Goal: Task Accomplishment & Management: Complete application form

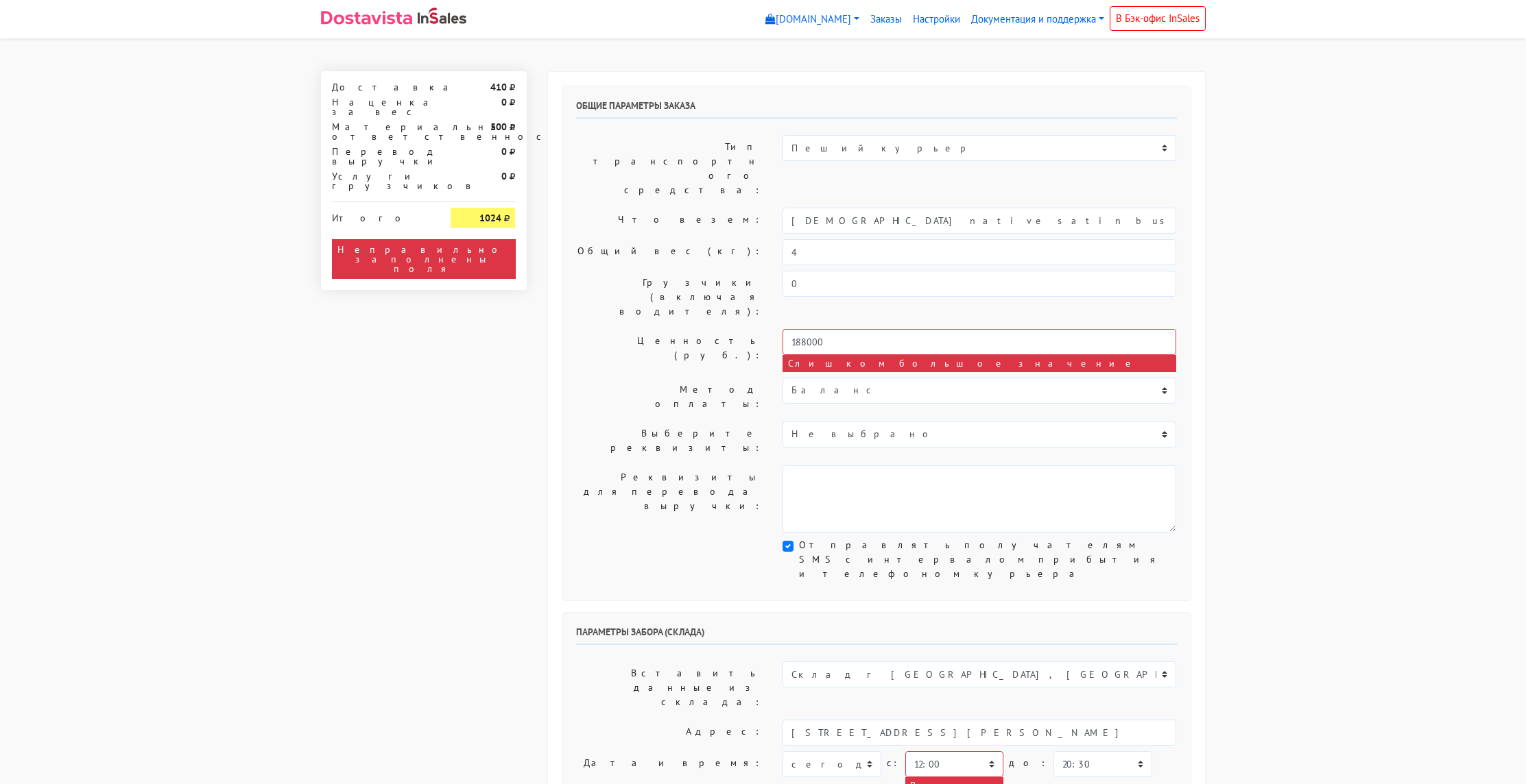
select select "12:00"
click at [865, 329] on input "188000" at bounding box center [979, 342] width 393 height 26
type input "18800"
drag, startPoint x: 1364, startPoint y: 307, endPoint x: 1199, endPoint y: 365, distance: 174.9
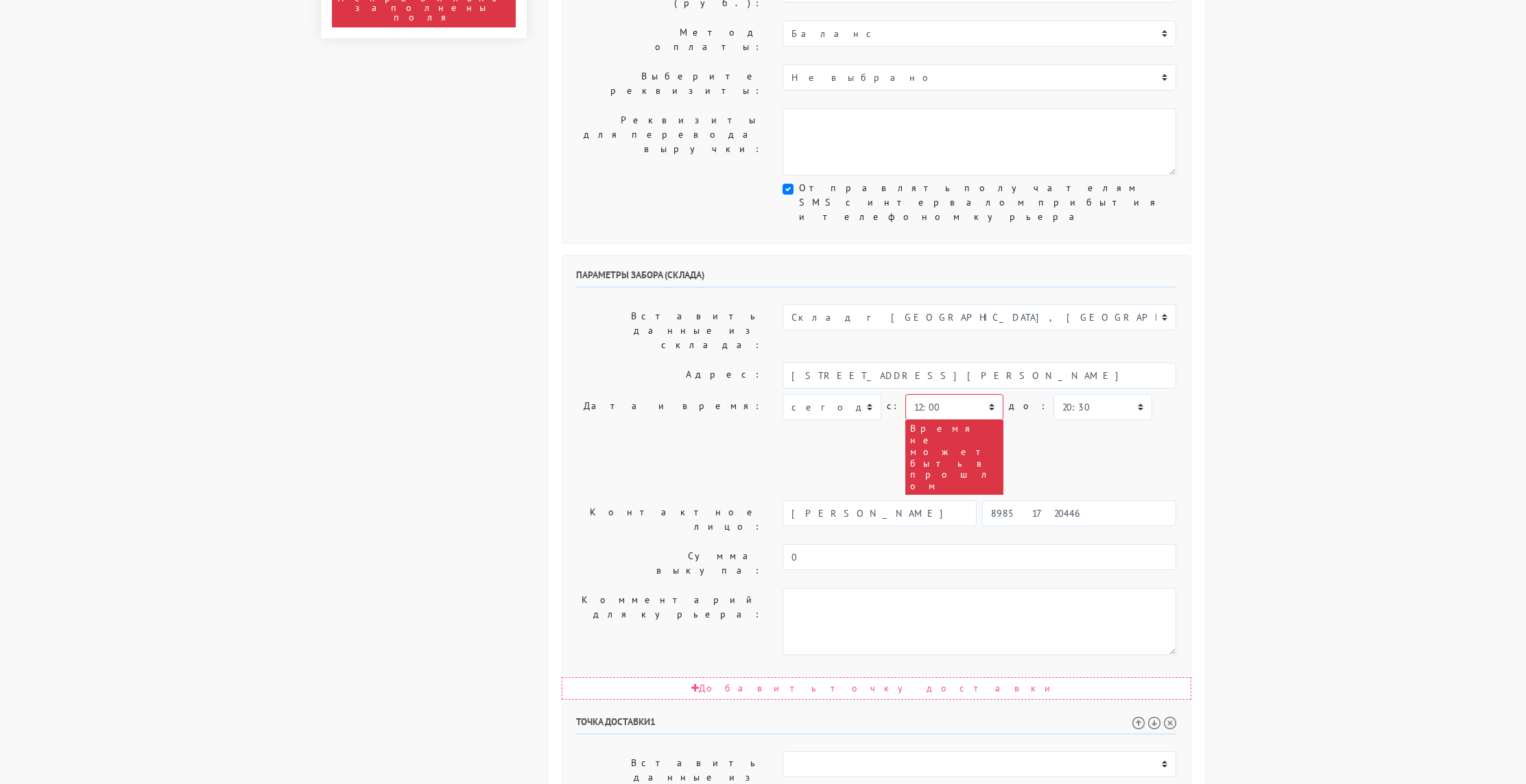
scroll to position [356, 0]
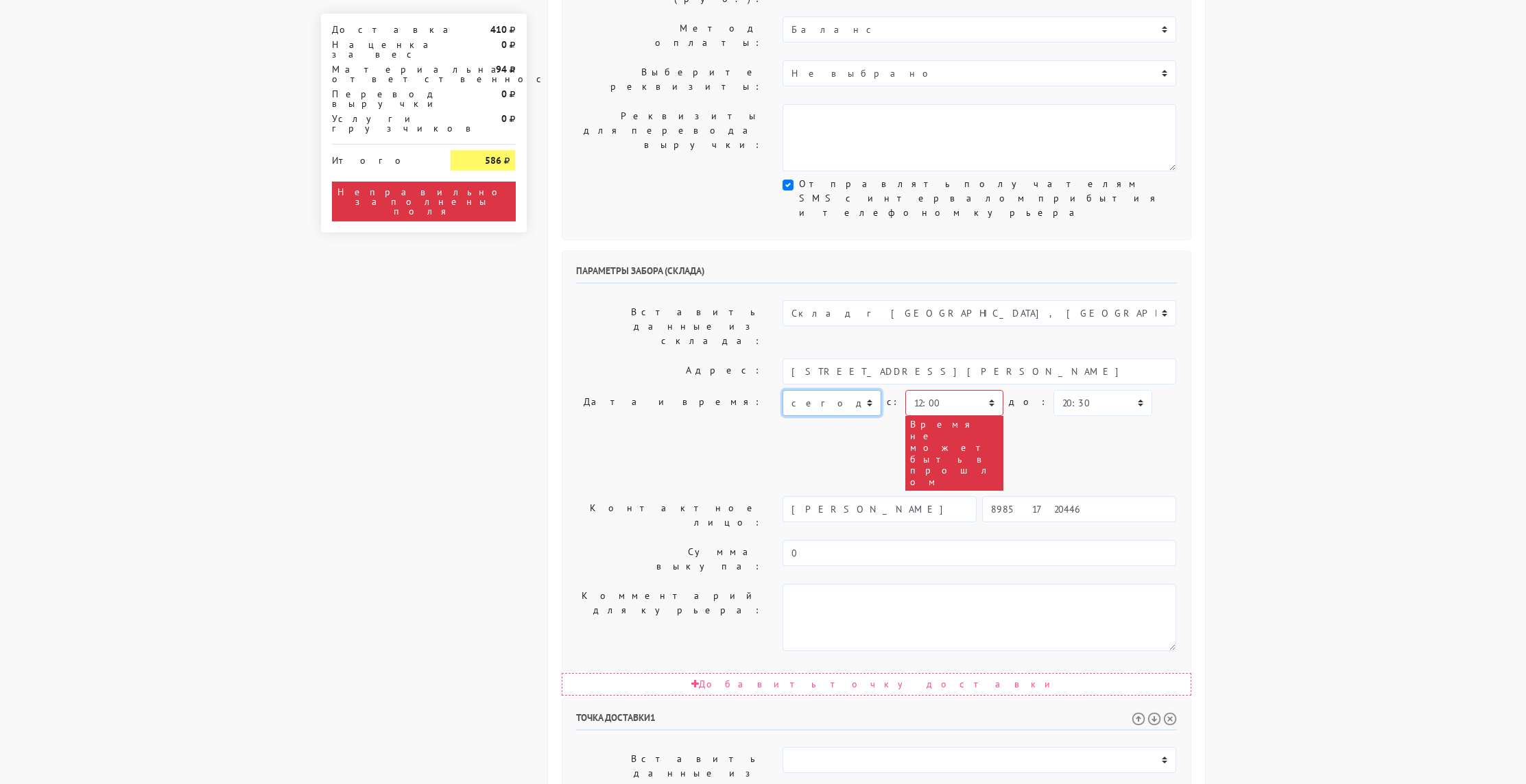
click at [846, 390] on select "[DATE] [DATE] [DATE] [DATE] [DATE] [DATE] [DATE] [DATE] [DATE]" at bounding box center [831, 403] width 98 height 26
select select "[DATE]"
click at [782, 390] on select "[DATE] [DATE] [DATE] [DATE] [DATE] [DATE] [DATE] [DATE] [DATE]" at bounding box center [831, 403] width 98 height 26
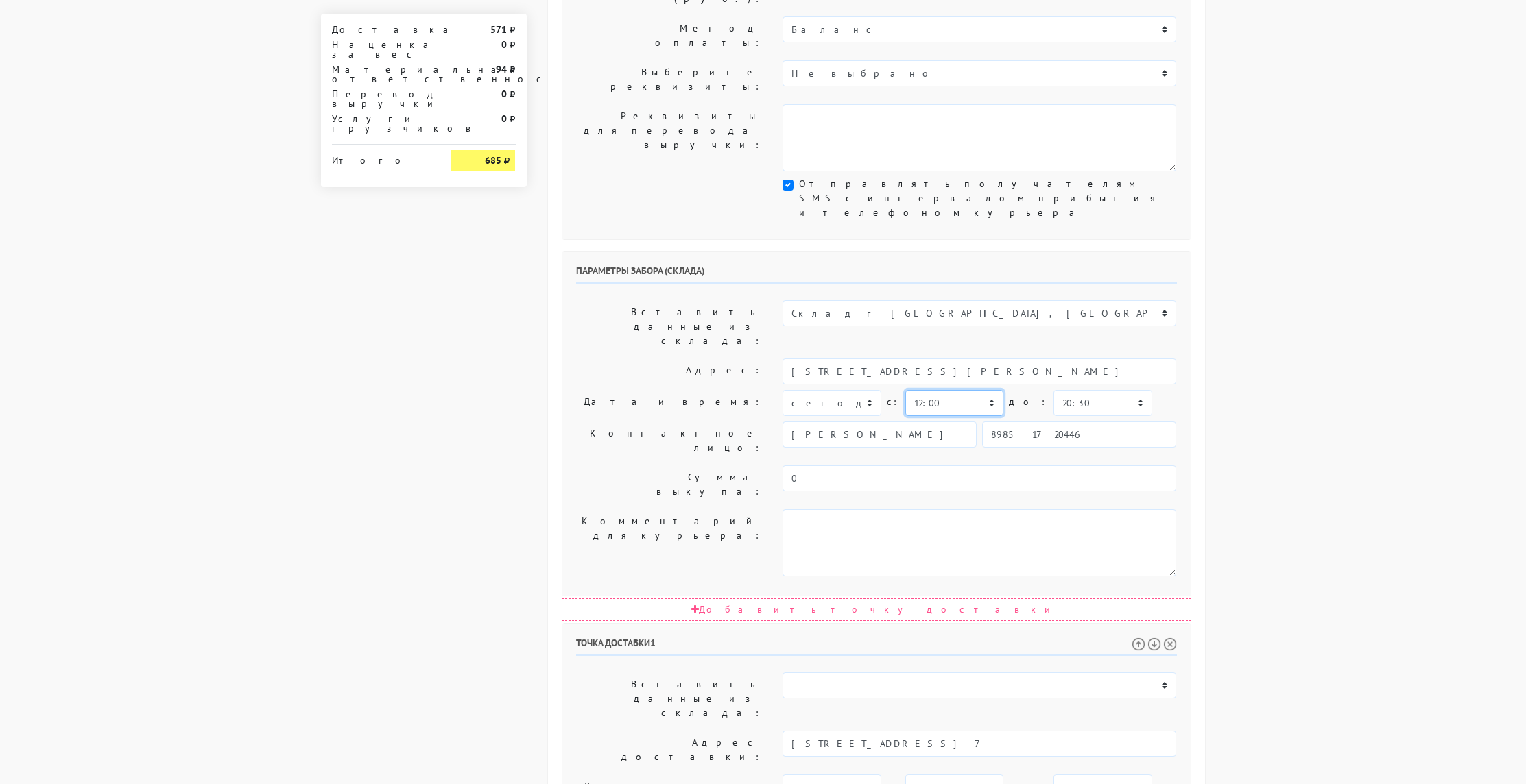
click at [966, 390] on select "00:00 00:30 01:00 01:30 02:00 02:30 03:00 03:30 04:00 04:30 05:00 05:30 06:00 0…" at bounding box center [954, 403] width 98 height 26
select select "12:30"
click at [905, 390] on select "00:00 00:30 01:00 01:30 02:00 02:30 03:00 03:30 04:00 04:30 05:00 05:30 06:00 0…" at bounding box center [954, 403] width 98 height 26
click at [1053, 390] on select "00:00 00:30 01:00 01:30 02:00 02:30 03:00 03:30 04:00 04:30 05:00 05:30 06:00 0…" at bounding box center [1101, 403] width 98 height 26
select select "13:00"
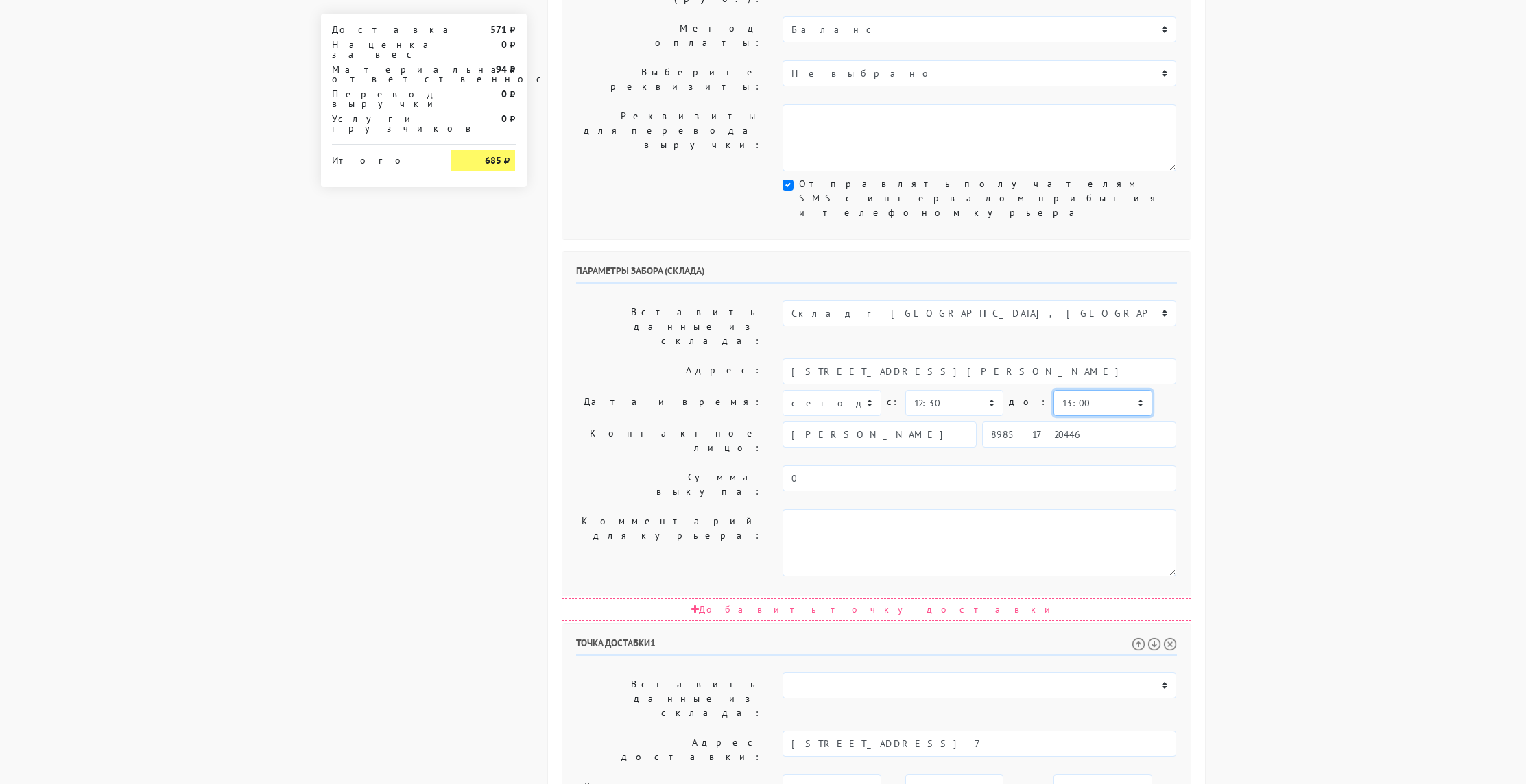
click at [1053, 390] on select "00:00 00:30 01:00 01:30 02:00 02:30 03:00 03:30 04:00 04:30 05:00 05:30 06:00 0…" at bounding box center [1101, 403] width 98 height 26
click at [1222, 323] on body "[DOMAIN_NAME] [DOMAIN_NAME] [DOMAIN_NAME] Выйти Заказы" at bounding box center [763, 411] width 1526 height 1534
click at [1267, 362] on body "[DOMAIN_NAME] [DOMAIN_NAME] [DOMAIN_NAME] Выйти Заказы" at bounding box center [763, 411] width 1526 height 1534
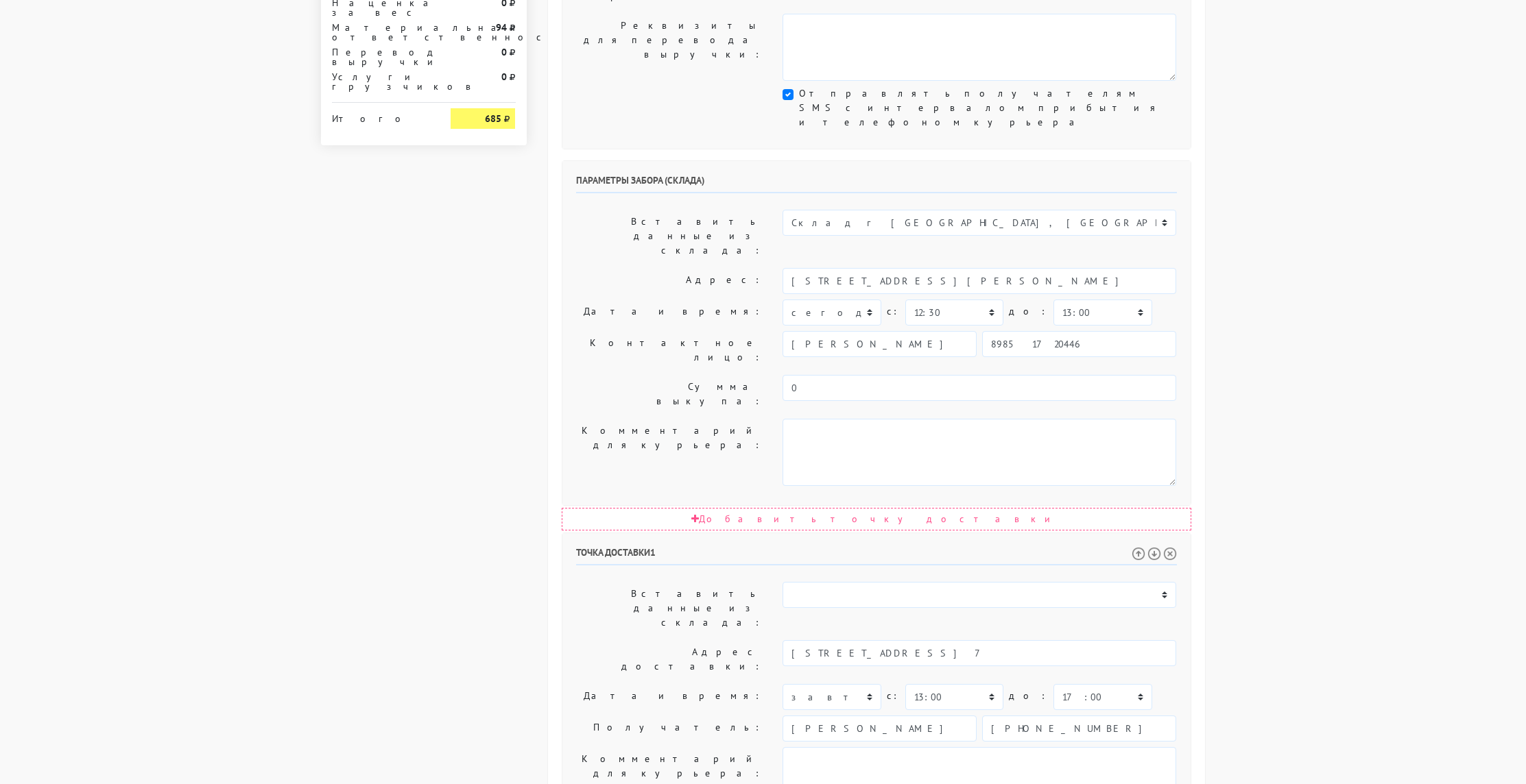
scroll to position [468, 0]
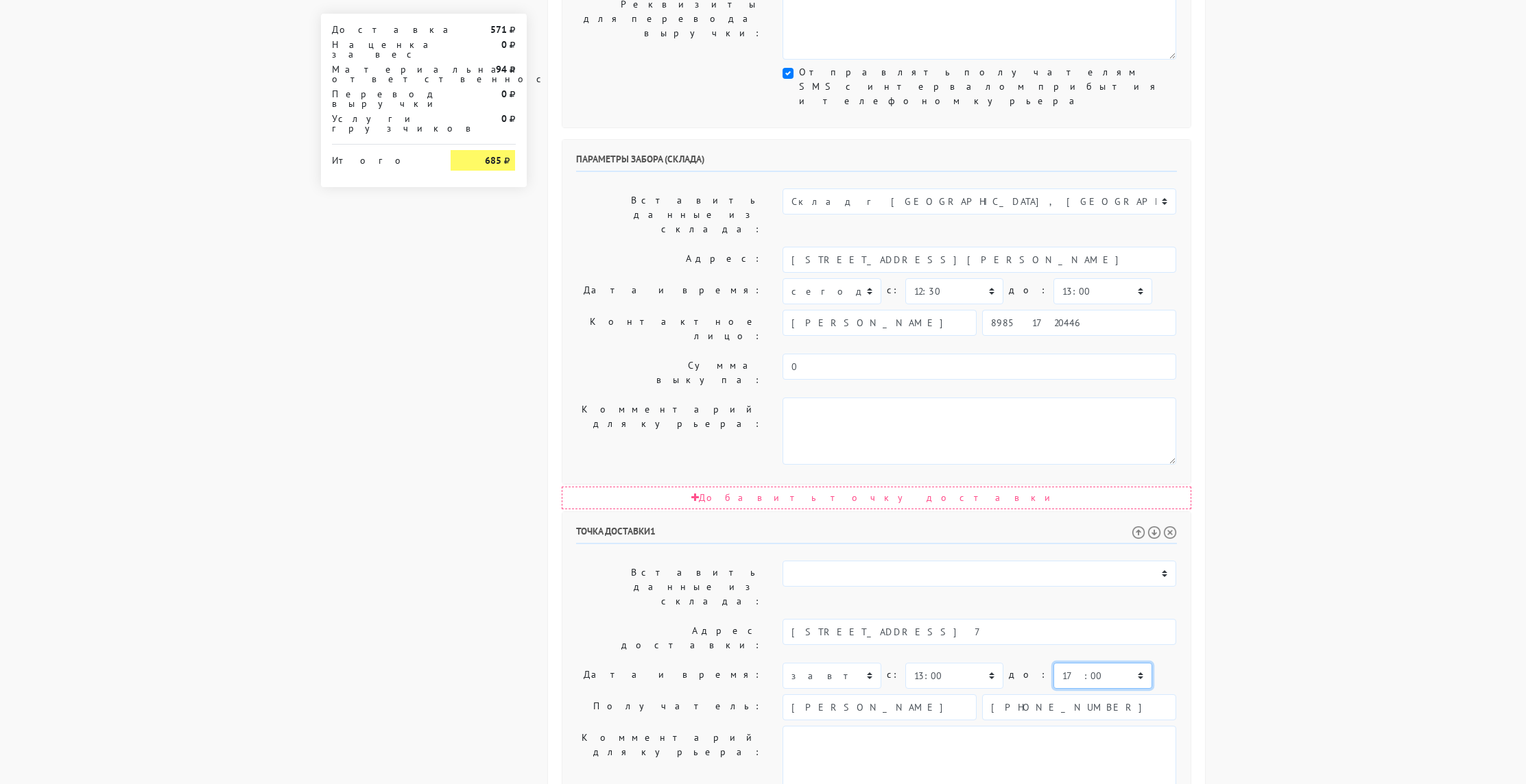
click at [1053, 663] on select "00:00 00:30 01:00 01:30 02:00 02:30 03:00 03:30 04:00 04:30 05:00 05:30 06:00 0…" at bounding box center [1101, 676] width 98 height 26
select select "16:00"
click at [1053, 663] on select "00:00 00:30 01:00 01:30 02:00 02:30 03:00 03:30 04:00 04:30 05:00 05:30 06:00 0…" at bounding box center [1101, 676] width 98 height 26
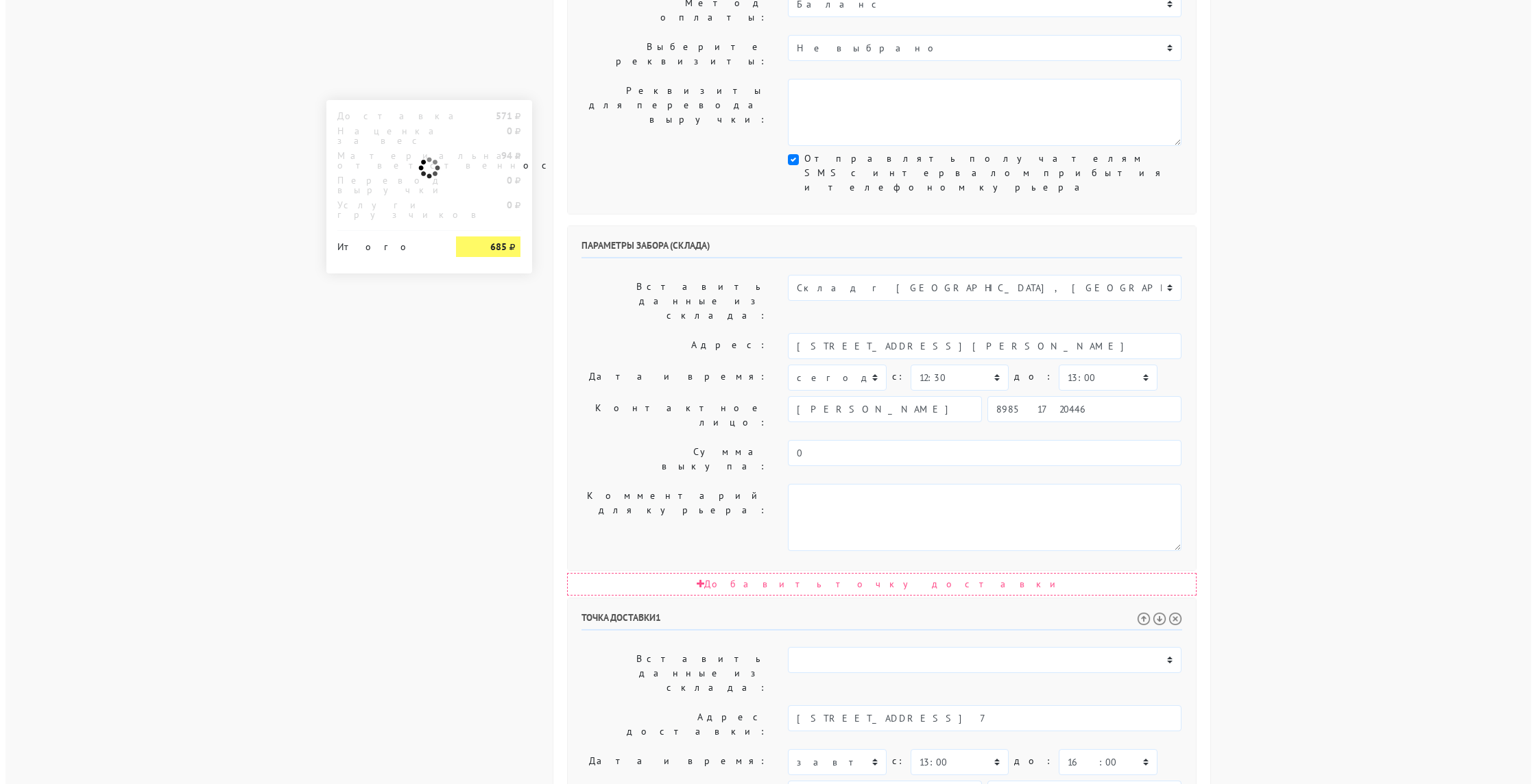
scroll to position [0, 0]
